Goal: Transaction & Acquisition: Subscribe to service/newsletter

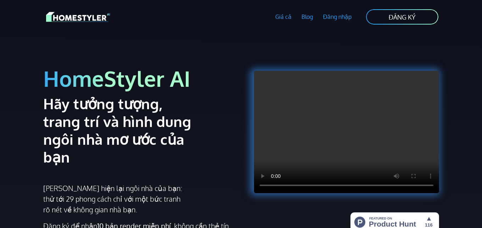
click at [193, 29] on div "Giá cả Blog Đăng nhập Đăng ký ĐĂNG KÝ" at bounding box center [241, 17] width 405 height 34
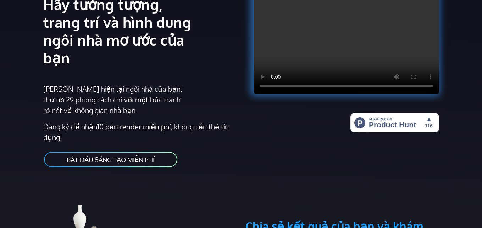
scroll to position [142, 0]
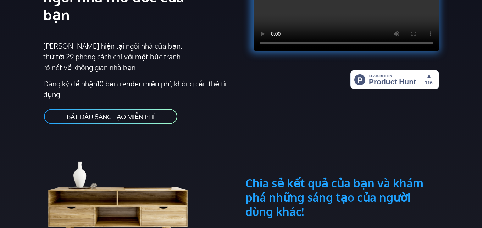
click at [125, 117] on font "BẮT ĐẦU SÁNG TẠO MIỄN PHÍ" at bounding box center [111, 117] width 88 height 8
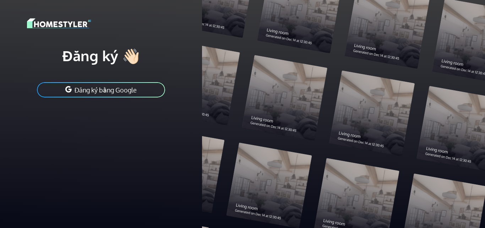
click at [120, 92] on font "Đăng ký bằng Google" at bounding box center [106, 90] width 62 height 8
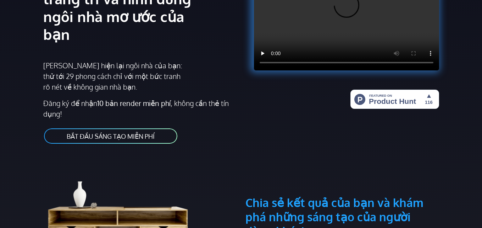
scroll to position [142, 0]
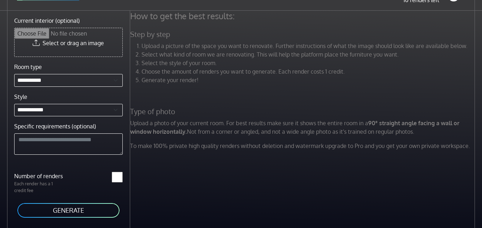
scroll to position [30, 0]
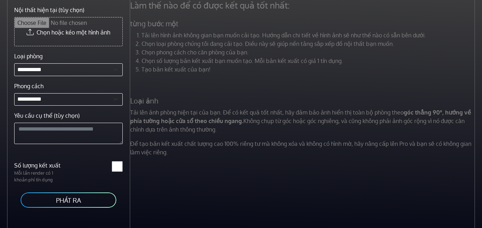
click at [204, 93] on div "Làm thế nào để có được kết quả tốt nhất: từng bước một Tải lên hình ảnh không g…" at bounding box center [303, 81] width 355 height 162
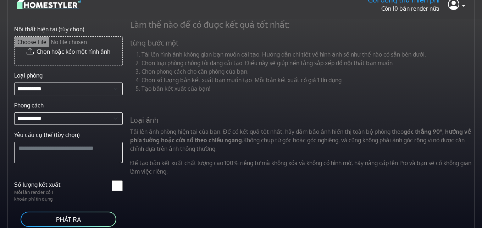
scroll to position [0, 0]
